Goal: Information Seeking & Learning: Learn about a topic

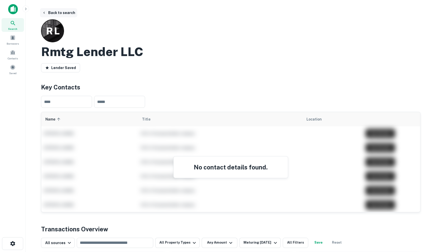
click at [46, 9] on button "Back to search" at bounding box center [58, 12] width 37 height 9
click at [50, 13] on button "Back to search" at bounding box center [58, 12] width 37 height 9
click at [5, 10] on div at bounding box center [12, 11] width 25 height 14
click at [11, 9] on img at bounding box center [13, 9] width 10 height 10
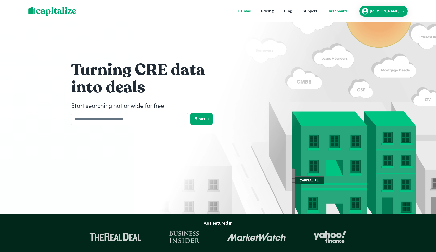
click at [347, 12] on div "Dashboard" at bounding box center [337, 11] width 20 height 6
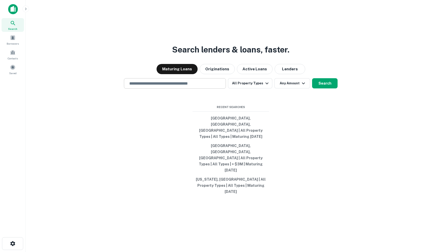
click at [183, 86] on input "text" at bounding box center [174, 84] width 97 height 6
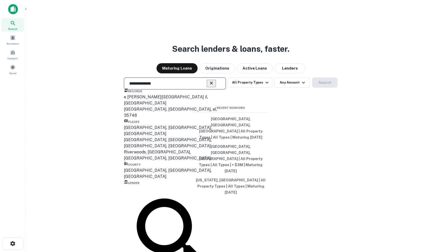
type input "**********"
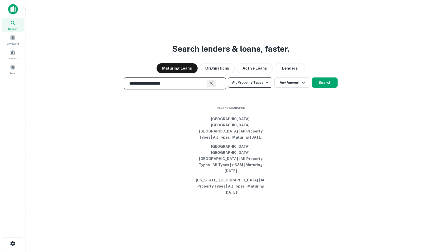
click at [262, 88] on button "All Property Types" at bounding box center [250, 82] width 44 height 10
click at [287, 252] on div at bounding box center [218, 252] width 436 height 0
click at [285, 88] on button "Any Amount" at bounding box center [292, 82] width 36 height 10
type input "*******"
click at [327, 252] on div at bounding box center [218, 256] width 436 height 0
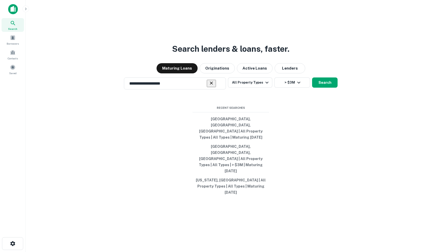
click at [327, 88] on button "Search" at bounding box center [324, 82] width 25 height 10
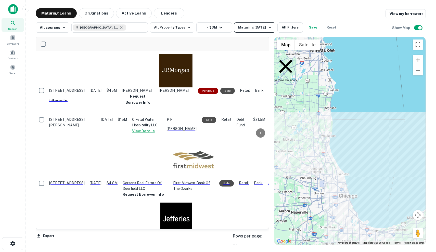
click at [268, 30] on icon "button" at bounding box center [270, 27] width 6 height 6
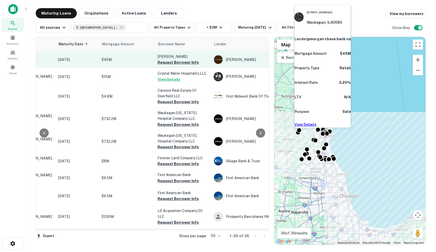
scroll to position [0, 71]
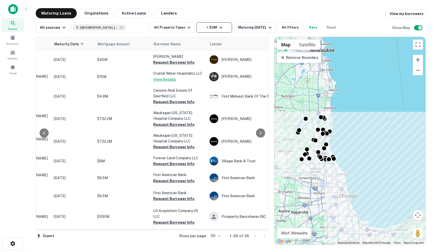
click at [221, 31] on button "> $3M" at bounding box center [214, 27] width 36 height 10
click at [221, 252] on div at bounding box center [218, 256] width 436 height 0
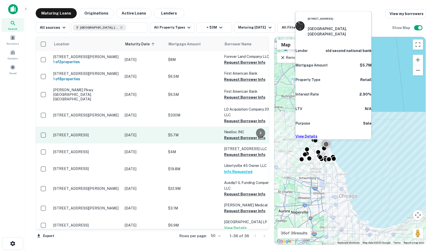
scroll to position [101, 0]
click at [117, 137] on p "900 W North Shore Dr Lake Bluff, IL60044" at bounding box center [86, 135] width 66 height 5
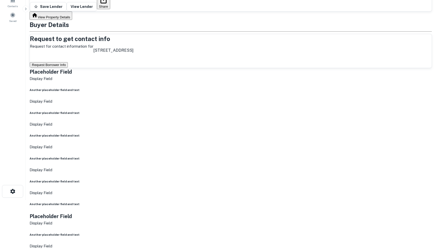
scroll to position [53, 0]
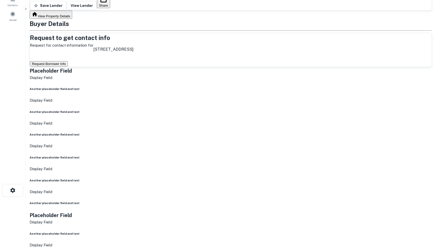
drag, startPoint x: 415, startPoint y: 201, endPoint x: 435, endPoint y: 167, distance: 39.5
click at [435, 168] on main "Back to search 900 W North Shore Dr Lake Bluff, IL60044 OLD Second National Ban…" at bounding box center [230, 73] width 410 height 252
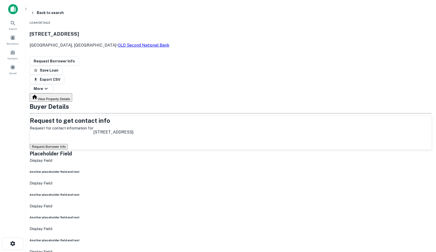
scroll to position [0, 0]
click at [68, 144] on button "Request Borrower Info" at bounding box center [49, 146] width 38 height 5
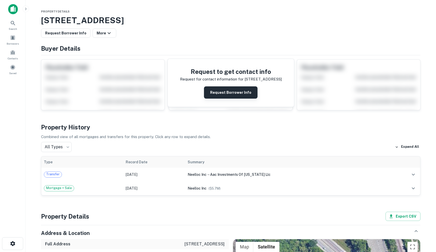
click at [223, 91] on button "Request Borrower Info" at bounding box center [230, 92] width 53 height 12
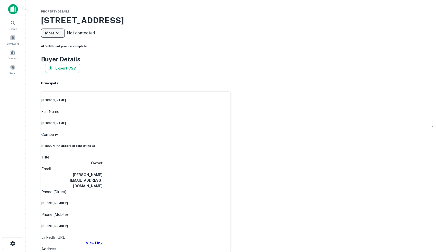
click at [60, 37] on button "More" at bounding box center [53, 33] width 24 height 9
click at [108, 39] on div at bounding box center [218, 126] width 436 height 252
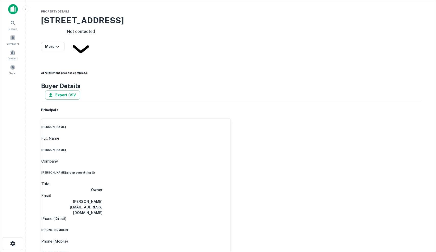
click at [90, 29] on body "Search Borrowers Contacts Saved Property Details 900 W North Shore Dr, Lake Blu…" at bounding box center [218, 126] width 436 height 252
drag, startPoint x: 90, startPoint y: 51, endPoint x: 93, endPoint y: 57, distance: 5.8
type input "*********"
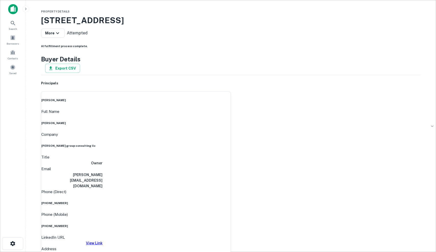
click at [16, 11] on img at bounding box center [13, 9] width 10 height 10
click at [11, 8] on img at bounding box center [13, 9] width 10 height 10
click at [8, 22] on icon at bounding box center [5, 21] width 6 height 6
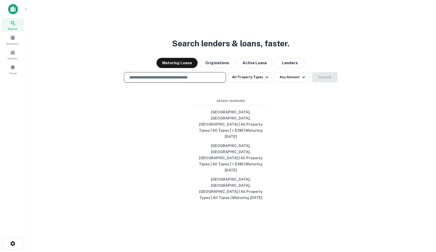
click at [200, 80] on input "text" at bounding box center [174, 77] width 97 height 6
type input "*"
type input "********"
click at [190, 83] on div "​" at bounding box center [175, 77] width 102 height 10
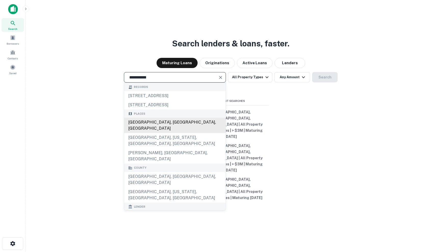
click at [199, 133] on div "Lake County, IL, USA" at bounding box center [174, 125] width 101 height 15
type input "**********"
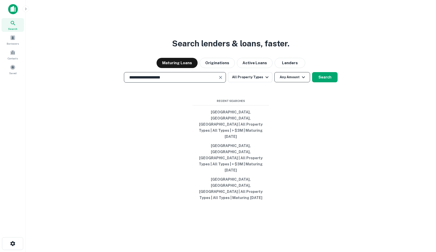
click at [300, 80] on icon "button" at bounding box center [303, 77] width 6 height 6
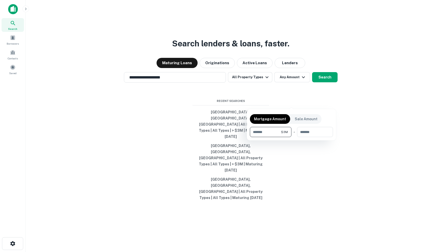
type input "*******"
click at [329, 114] on div "Mortgage Amount Sale Amount ******* $3M ​ - ​" at bounding box center [291, 124] width 83 height 25
click at [335, 93] on div at bounding box center [218, 126] width 436 height 252
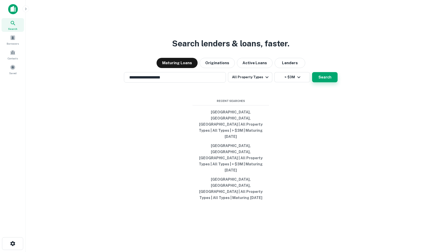
click at [332, 82] on button "Search" at bounding box center [324, 77] width 25 height 10
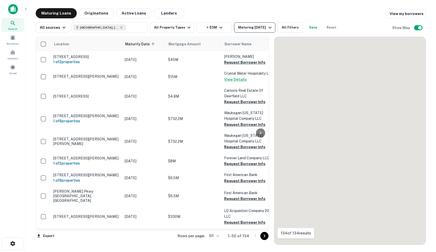
scroll to position [101, 0]
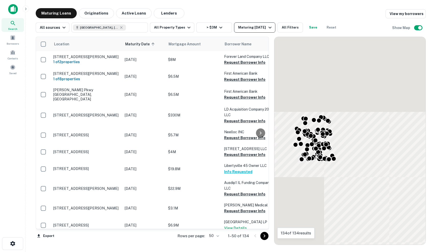
click at [256, 27] on div "Maturing [DATE]" at bounding box center [255, 27] width 35 height 6
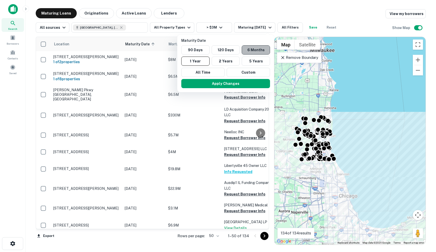
click at [250, 51] on button "6 Months" at bounding box center [256, 49] width 28 height 9
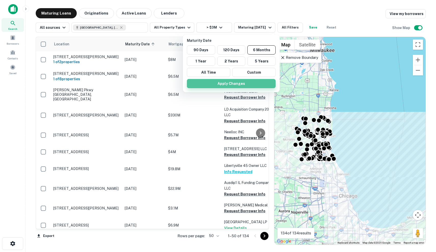
click at [246, 81] on button "Apply Changes" at bounding box center [231, 83] width 89 height 9
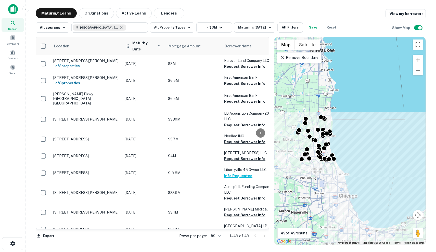
click at [142, 47] on th "Maturity Date sorted ascending" at bounding box center [143, 46] width 43 height 18
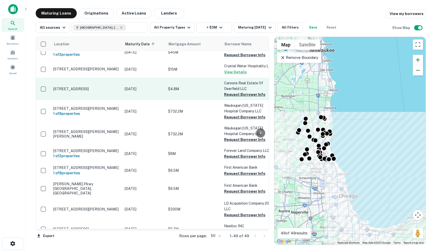
scroll to position [7, 0]
click at [104, 95] on td "[STREET_ADDRESS]" at bounding box center [86, 89] width 71 height 22
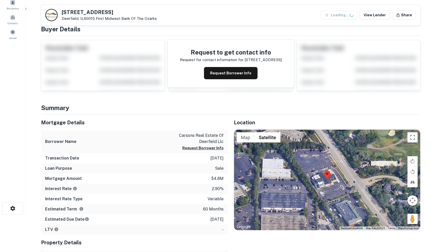
scroll to position [55, 0]
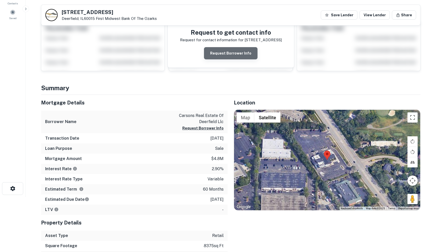
click at [244, 55] on button "Request Borrower Info" at bounding box center [230, 53] width 53 height 12
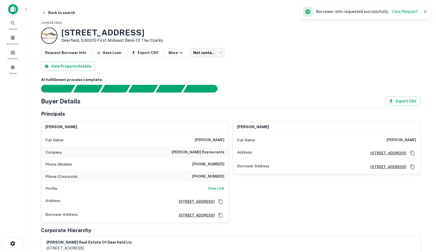
scroll to position [0, 0]
click at [105, 52] on button "Save Loan" at bounding box center [108, 52] width 33 height 9
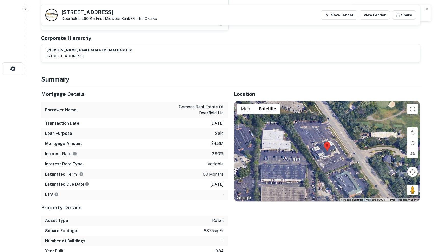
scroll to position [175, 0]
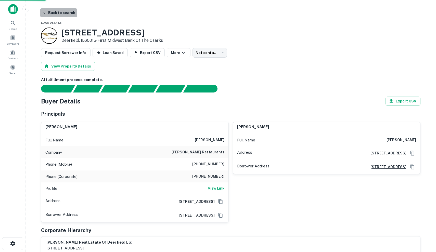
click at [65, 13] on button "Back to search" at bounding box center [58, 12] width 37 height 9
click at [61, 10] on button "Back to search" at bounding box center [58, 12] width 37 height 9
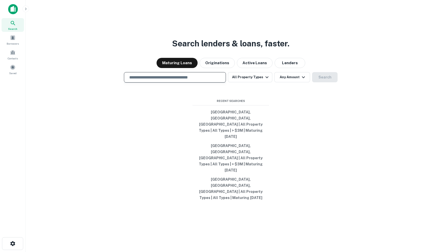
click at [171, 80] on input "text" at bounding box center [174, 77] width 97 height 6
type input "**********"
click at [202, 80] on input "text" at bounding box center [174, 77] width 97 height 6
type input "**********"
click at [11, 36] on span at bounding box center [13, 38] width 6 height 6
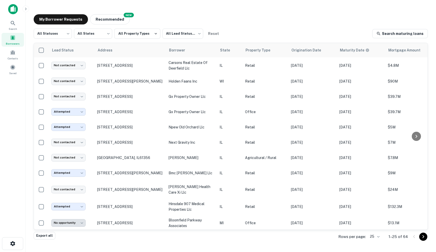
click at [28, 0] on main "My Borrower Requests NEW Recommended All Statuses *** ​ All States *** ​ All Pr…" at bounding box center [230, 126] width 410 height 252
click at [10, 25] on div "Search" at bounding box center [13, 25] width 22 height 14
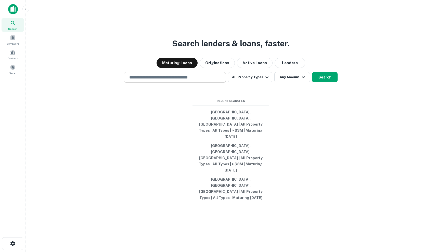
click at [209, 80] on input "text" at bounding box center [174, 77] width 97 height 6
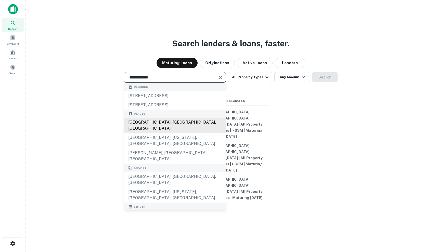
click at [190, 133] on div "[GEOGRAPHIC_DATA], [GEOGRAPHIC_DATA], [GEOGRAPHIC_DATA]" at bounding box center [174, 125] width 101 height 15
type input "**********"
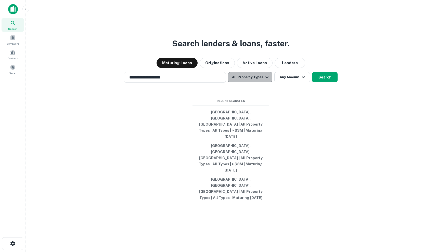
click at [259, 82] on button "All Property Types" at bounding box center [250, 77] width 44 height 10
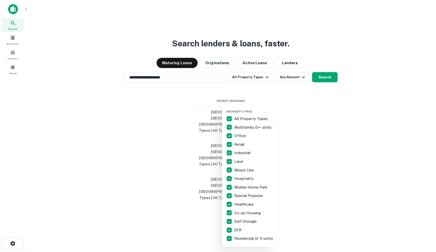
click at [303, 102] on div at bounding box center [218, 126] width 436 height 252
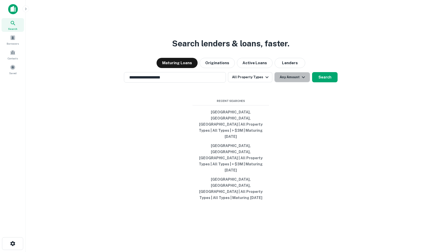
click at [303, 80] on icon "button" at bounding box center [303, 77] width 6 height 6
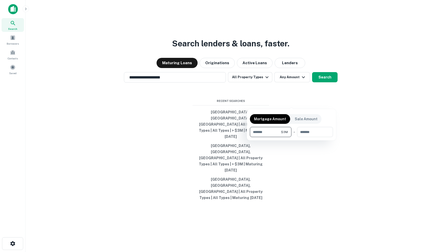
type input "*******"
click at [324, 101] on div at bounding box center [218, 126] width 436 height 252
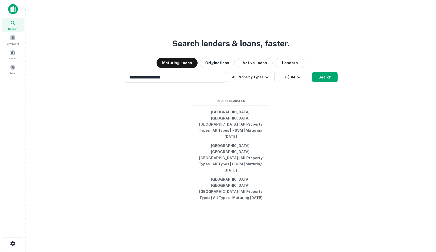
click at [324, 82] on button "Search" at bounding box center [324, 77] width 25 height 10
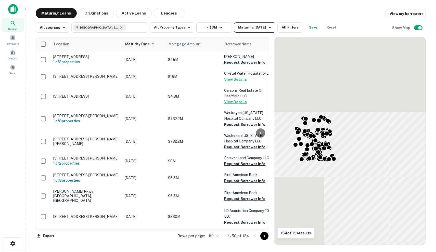
click at [244, 26] on div "Maturing [DATE]" at bounding box center [255, 27] width 35 height 6
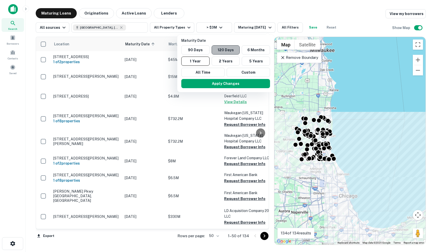
click at [232, 46] on button "120 Days" at bounding box center [225, 49] width 28 height 9
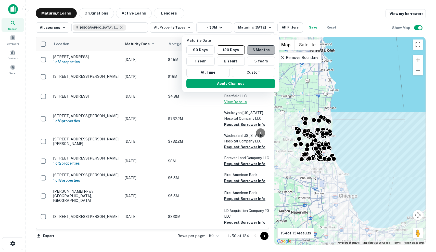
click at [265, 50] on button "6 Months" at bounding box center [261, 49] width 28 height 9
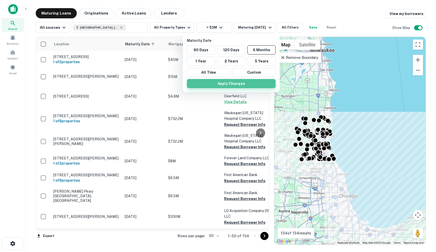
click at [248, 82] on button "Apply Changes" at bounding box center [231, 83] width 89 height 9
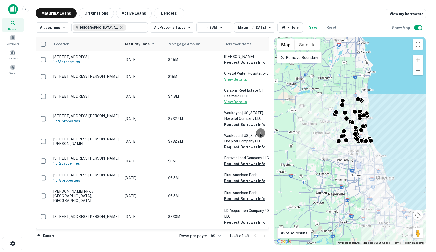
drag, startPoint x: 333, startPoint y: 101, endPoint x: 370, endPoint y: 80, distance: 42.9
click at [370, 80] on div "To activate drag with keyboard, press Alt + Enter. Once in keyboard drag state,…" at bounding box center [349, 141] width 151 height 208
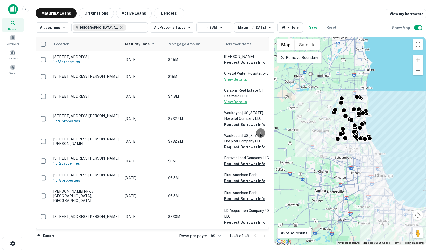
click at [313, 57] on p "Remove Boundary" at bounding box center [299, 58] width 38 height 6
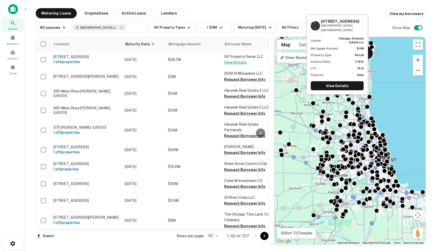
drag, startPoint x: 330, startPoint y: 98, endPoint x: 339, endPoint y: 97, distance: 9.2
click at [339, 97] on body "Search Borrowers Contacts Saved Maturing Loans Originations Active Loans Lender…" at bounding box center [218, 126] width 436 height 252
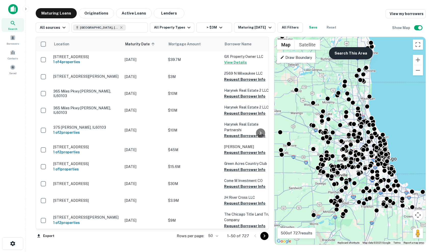
click at [359, 50] on button "Search This Area" at bounding box center [351, 53] width 44 height 12
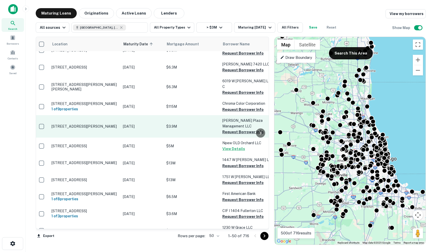
scroll to position [516, 0]
click at [198, 124] on p "$3.9M" at bounding box center [193, 127] width 51 height 6
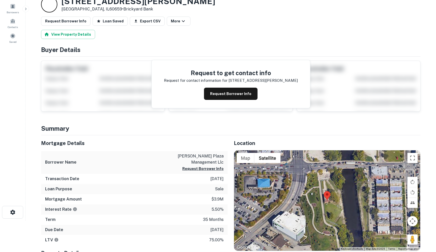
scroll to position [43, 0]
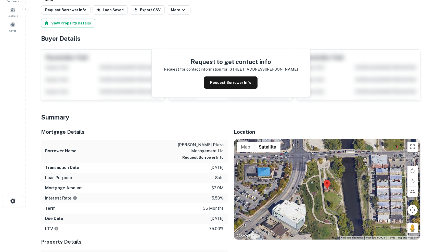
click at [315, 190] on div at bounding box center [327, 189] width 186 height 100
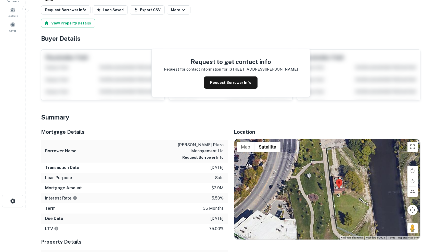
click at [331, 185] on div at bounding box center [327, 189] width 186 height 100
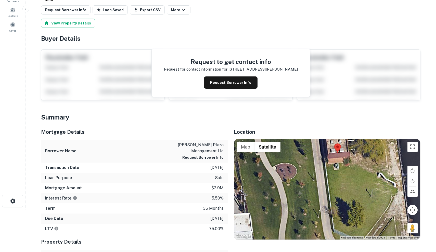
drag, startPoint x: 331, startPoint y: 184, endPoint x: 322, endPoint y: 146, distance: 39.3
click at [322, 146] on div at bounding box center [327, 189] width 186 height 100
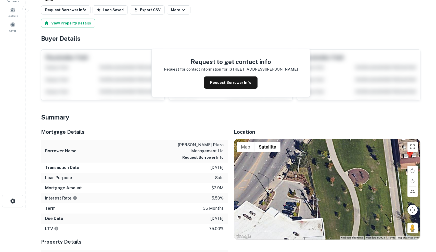
drag, startPoint x: 319, startPoint y: 146, endPoint x: 391, endPoint y: 152, distance: 72.5
click at [393, 152] on div at bounding box center [327, 189] width 186 height 100
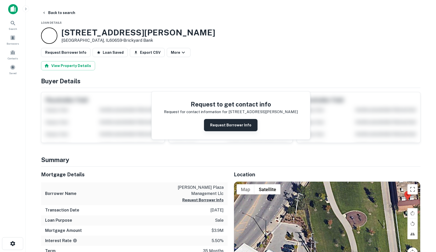
scroll to position [0, 0]
click at [227, 126] on button "Request Borrower Info" at bounding box center [230, 125] width 53 height 12
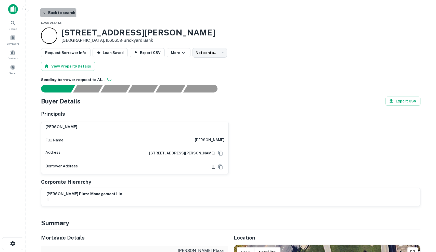
click at [46, 14] on icon "button" at bounding box center [44, 13] width 4 height 4
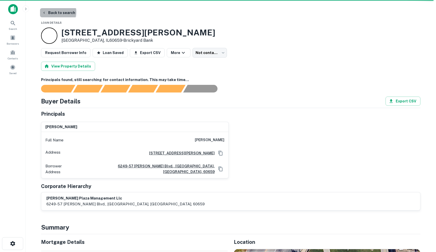
click at [53, 12] on button "Back to search" at bounding box center [58, 12] width 37 height 9
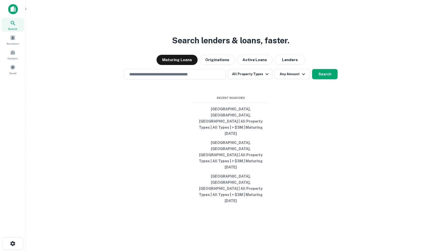
click at [8, 9] on img at bounding box center [13, 9] width 10 height 10
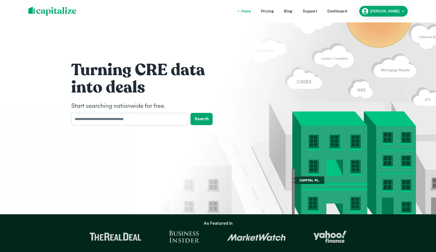
click at [141, 121] on input "text" at bounding box center [128, 119] width 114 height 12
click at [336, 6] on nav "Home Pricing Blog Support Dashboard" at bounding box center [294, 11] width 122 height 11
click at [347, 10] on div "Dashboard" at bounding box center [337, 11] width 20 height 6
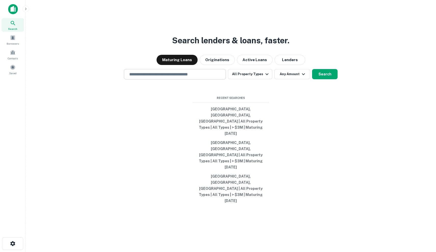
click at [192, 77] on input "text" at bounding box center [174, 74] width 97 height 6
type input "*"
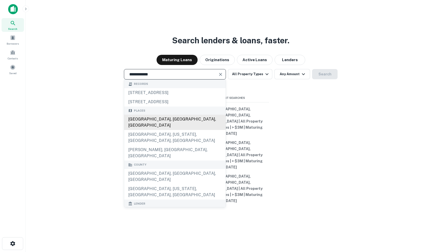
type input "**********"
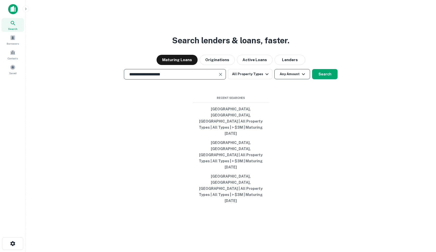
click at [288, 79] on button "Any Amount" at bounding box center [292, 74] width 36 height 10
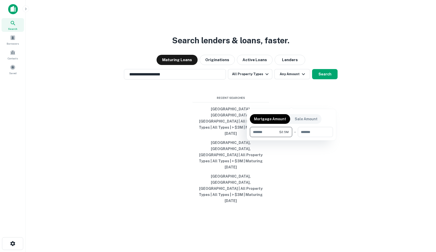
type input "*******"
click at [326, 103] on div at bounding box center [218, 126] width 436 height 252
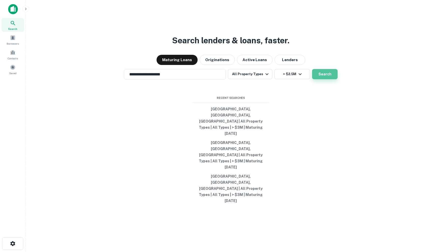
click at [325, 79] on button "Search" at bounding box center [324, 74] width 25 height 10
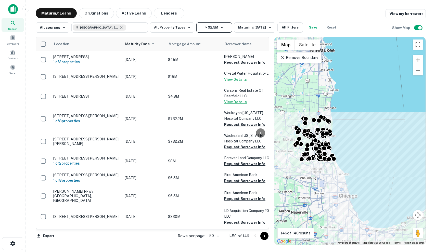
click at [210, 29] on button "> $2.5M" at bounding box center [214, 27] width 36 height 10
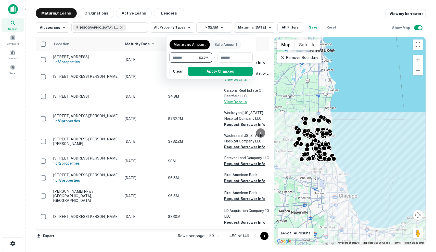
click at [241, 5] on div at bounding box center [218, 126] width 436 height 252
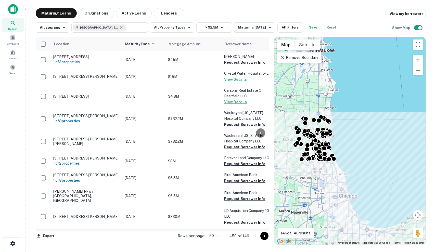
click at [305, 56] on p "Remove Boundary" at bounding box center [299, 58] width 38 height 6
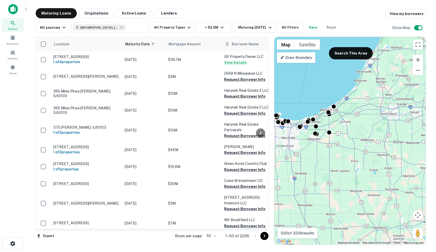
drag, startPoint x: 326, startPoint y: 154, endPoint x: 232, endPoint y: 41, distance: 147.1
click at [232, 41] on div "Location Maturity Date sorted ascending Mortgage Amount Borrower Name Lender Pu…" at bounding box center [231, 139] width 390 height 212
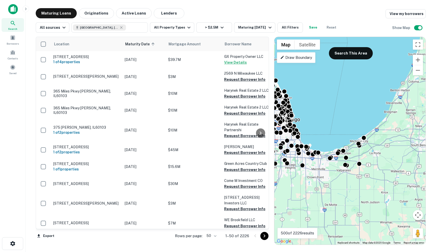
drag, startPoint x: 389, startPoint y: 156, endPoint x: 435, endPoint y: 200, distance: 63.8
click at [435, 200] on main "Maturing Loans Originations Active Loans Lenders View my borrowers All sources …" at bounding box center [230, 126] width 410 height 252
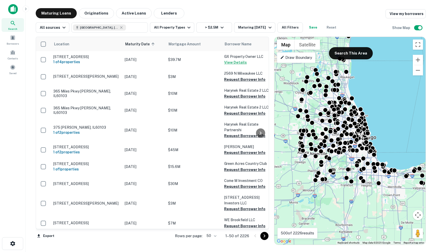
drag, startPoint x: 322, startPoint y: 155, endPoint x: 399, endPoint y: 173, distance: 78.8
click at [399, 173] on div "To activate drag with keyboard, press Alt + Enter. Once in keyboard drag state,…" at bounding box center [349, 141] width 151 height 208
click at [418, 71] on button "Zoom out" at bounding box center [417, 70] width 10 height 10
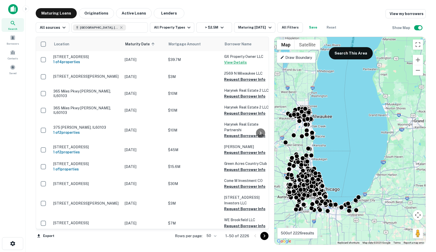
drag, startPoint x: 375, startPoint y: 110, endPoint x: 338, endPoint y: 159, distance: 61.5
click at [338, 159] on div "To activate drag with keyboard, press Alt + Enter. Once in keyboard drag state,…" at bounding box center [349, 141] width 151 height 208
click at [415, 70] on button "Zoom out" at bounding box center [417, 70] width 10 height 10
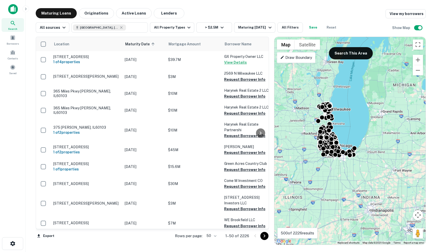
drag, startPoint x: 402, startPoint y: 140, endPoint x: 402, endPoint y: 119, distance: 20.1
click at [402, 119] on div "To activate drag with keyboard, press Alt + Enter. Once in keyboard drag state,…" at bounding box center [349, 141] width 151 height 208
click at [343, 53] on button "Search This Area" at bounding box center [351, 53] width 44 height 12
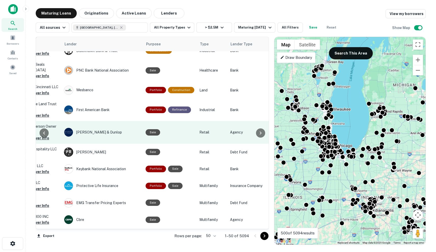
scroll to position [476, 219]
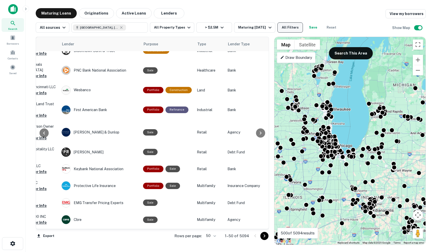
click at [288, 25] on button "All Filters" at bounding box center [289, 27] width 25 height 10
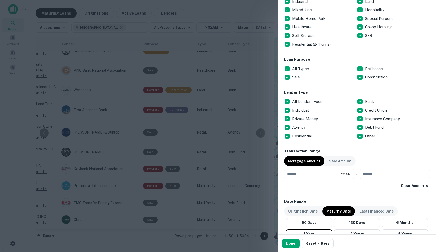
scroll to position [116, 0]
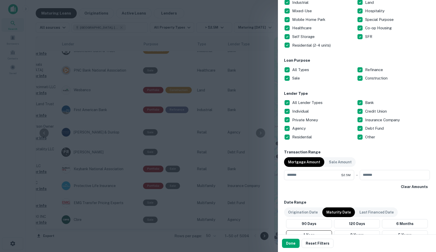
click at [306, 130] on p "Agency" at bounding box center [299, 128] width 15 height 6
click at [293, 246] on button "Done" at bounding box center [291, 243] width 18 height 9
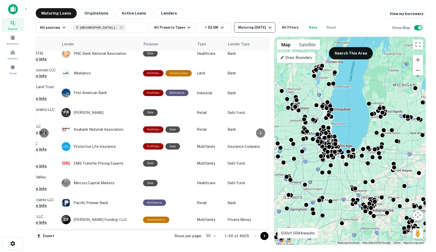
click at [260, 29] on div "Maturing In 1 Year" at bounding box center [255, 27] width 35 height 6
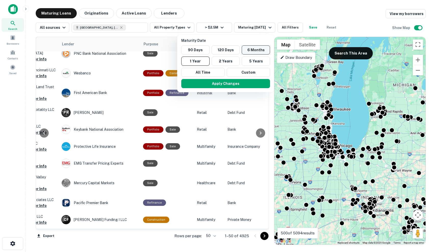
click at [253, 50] on button "6 Months" at bounding box center [256, 49] width 28 height 9
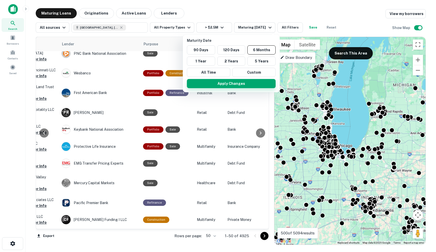
click at [240, 83] on button "Apply Changes" at bounding box center [231, 83] width 89 height 9
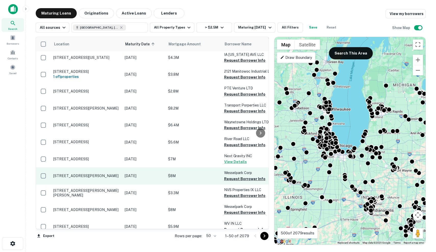
scroll to position [711, 0]
click at [129, 173] on p "[DATE]" at bounding box center [144, 176] width 38 height 6
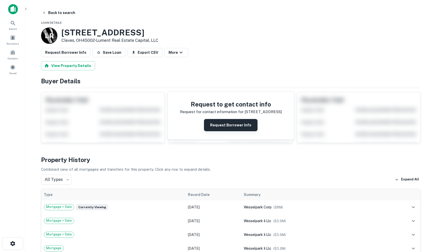
scroll to position [0, 0]
click at [240, 122] on button "Request Borrower Info" at bounding box center [230, 125] width 53 height 12
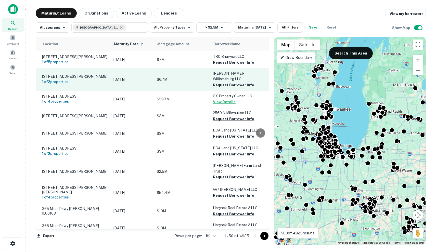
scroll to position [0, 11]
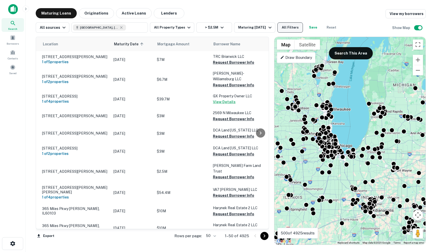
click at [291, 28] on button "All Filters" at bounding box center [289, 27] width 25 height 10
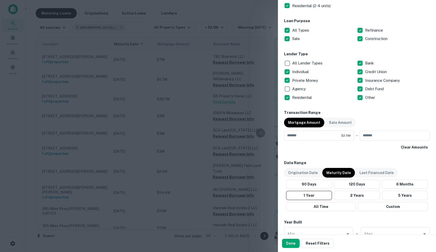
scroll to position [140, 0]
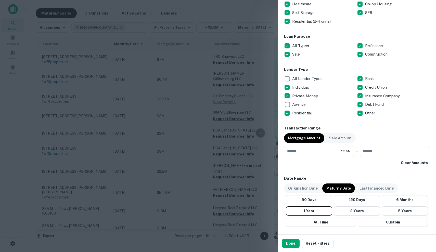
click at [304, 80] on p "All Lender Types" at bounding box center [307, 79] width 31 height 6
click at [303, 86] on p "Individual" at bounding box center [301, 87] width 18 height 6
click at [303, 94] on p "Private Money" at bounding box center [305, 96] width 27 height 6
click at [372, 102] on p "Debt Fund" at bounding box center [375, 104] width 20 height 6
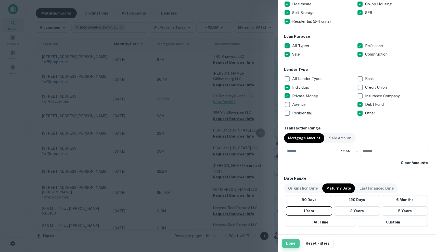
click at [291, 242] on button "Done" at bounding box center [291, 243] width 18 height 9
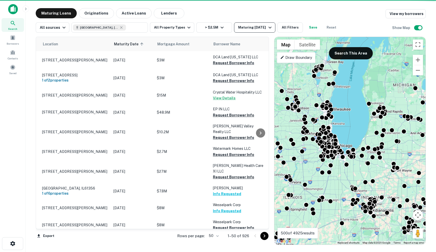
click at [241, 27] on div "Maturing In 1 Year" at bounding box center [255, 27] width 35 height 6
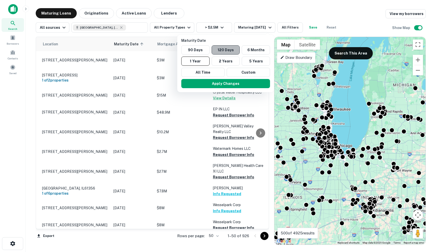
click at [235, 51] on button "120 Days" at bounding box center [225, 49] width 28 height 9
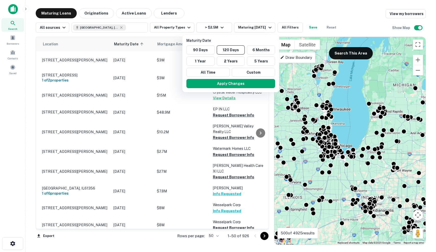
drag, startPoint x: 238, startPoint y: 85, endPoint x: 151, endPoint y: 72, distance: 88.1
click at [238, 85] on button "Apply Changes" at bounding box center [230, 83] width 89 height 9
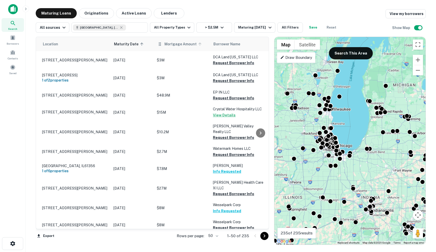
click at [178, 45] on span "Mortgage Amount" at bounding box center [183, 44] width 39 height 6
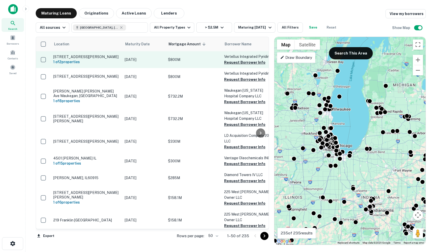
click at [154, 61] on p "[DATE]" at bounding box center [144, 60] width 38 height 6
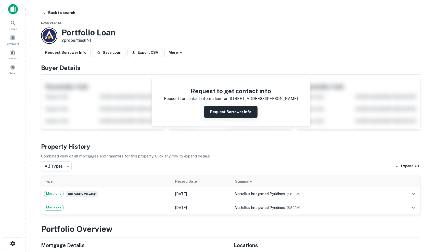
scroll to position [0, 0]
click at [229, 111] on button "Request Borrower Info" at bounding box center [230, 112] width 53 height 12
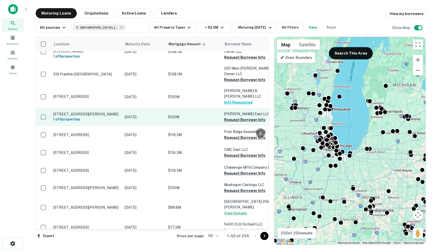
scroll to position [146, 0]
click at [126, 108] on td "[DATE]" at bounding box center [143, 117] width 43 height 18
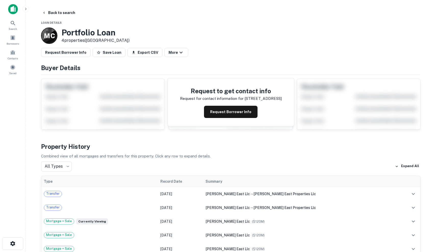
click at [240, 118] on div "Request to get contact info Request for contact information for [STREET_ADDRESS…" at bounding box center [231, 102] width 126 height 48
click at [240, 110] on button "Request Borrower Info" at bounding box center [230, 112] width 53 height 12
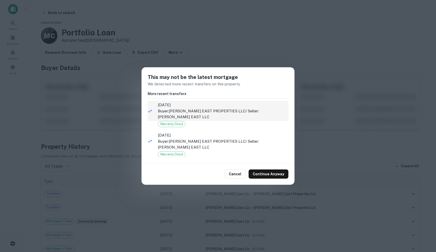
click at [225, 107] on span "[DATE]" at bounding box center [223, 105] width 130 height 6
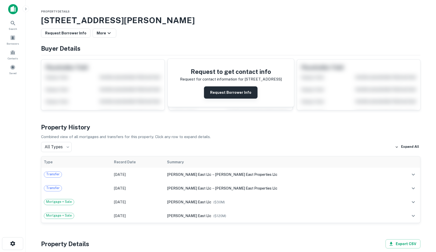
click at [226, 94] on button "Request Borrower Info" at bounding box center [230, 92] width 53 height 12
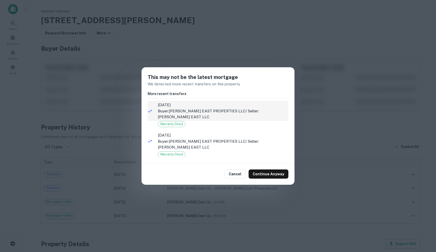
click at [239, 116] on p "Buyer: [PERSON_NAME] EAST PROPERTIES LLC / Seller: [PERSON_NAME] EAST LLC" at bounding box center [223, 114] width 130 height 12
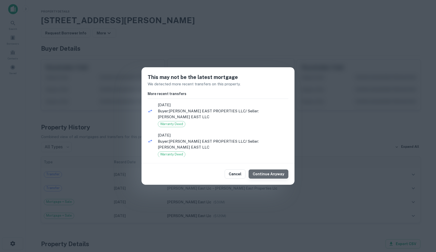
click at [278, 176] on button "Continue Anyway" at bounding box center [268, 173] width 40 height 9
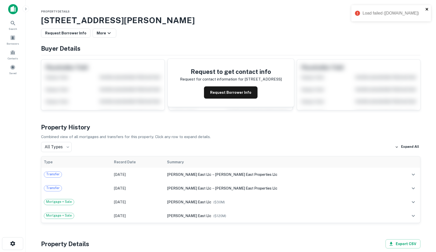
click at [426, 10] on icon "close" at bounding box center [426, 9] width 3 height 3
click at [239, 90] on button "Request Borrower Info" at bounding box center [230, 92] width 53 height 12
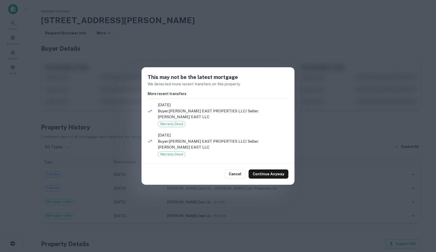
click at [269, 180] on div "Cancel Continue Anyway" at bounding box center [217, 173] width 153 height 21
click at [269, 177] on button "Continue Anyway" at bounding box center [268, 173] width 40 height 9
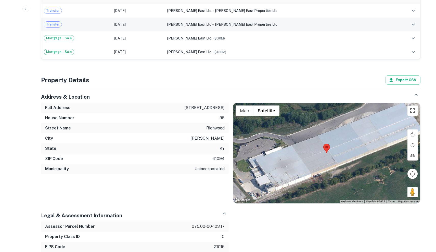
scroll to position [345, 0]
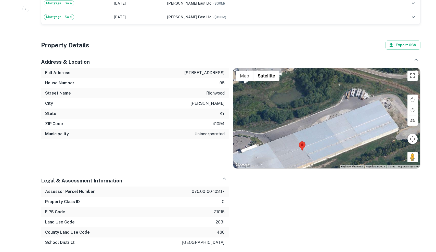
drag, startPoint x: 310, startPoint y: 130, endPoint x: 285, endPoint y: 162, distance: 40.1
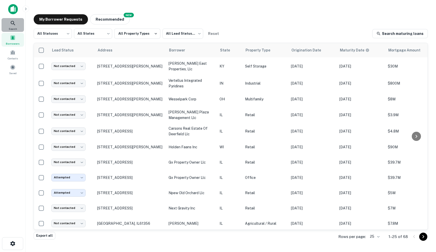
click at [15, 27] on span "Search" at bounding box center [13, 29] width 8 height 4
